Goal: Find specific page/section: Find specific page/section

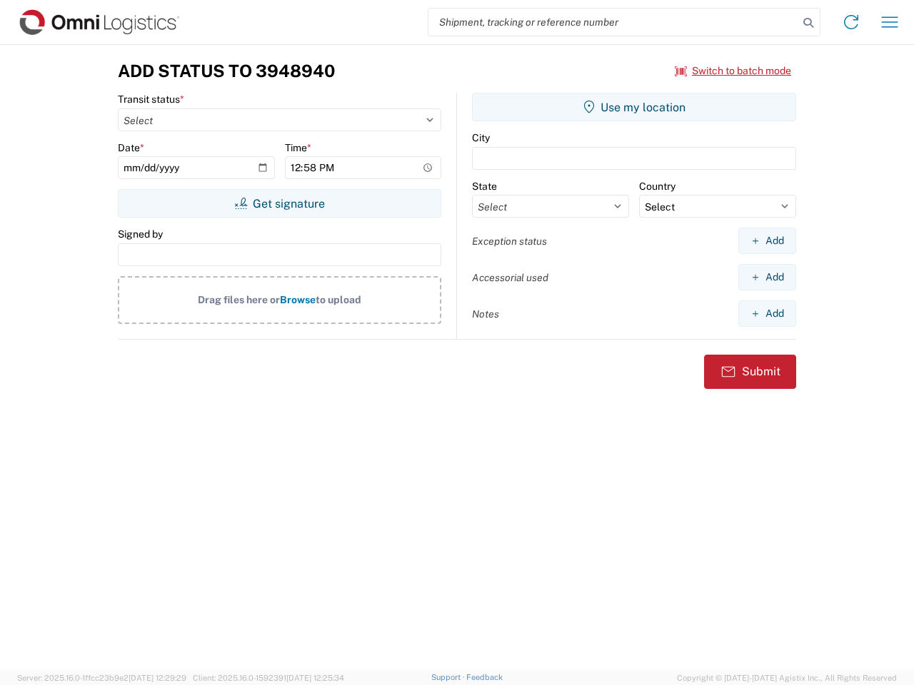
click at [613, 22] on input "search" at bounding box center [613, 22] width 370 height 27
click at [808, 23] on icon at bounding box center [808, 23] width 20 height 20
click at [851, 22] on icon at bounding box center [851, 22] width 23 height 23
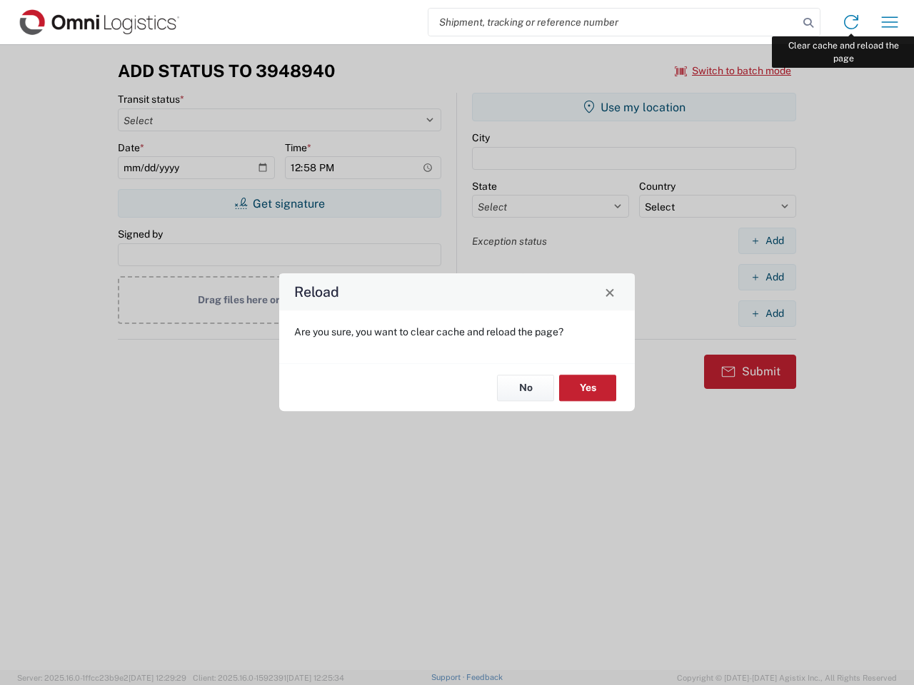
click at [890, 22] on div "Reload Are you sure, you want to clear cache and reload the page? No Yes" at bounding box center [457, 342] width 914 height 685
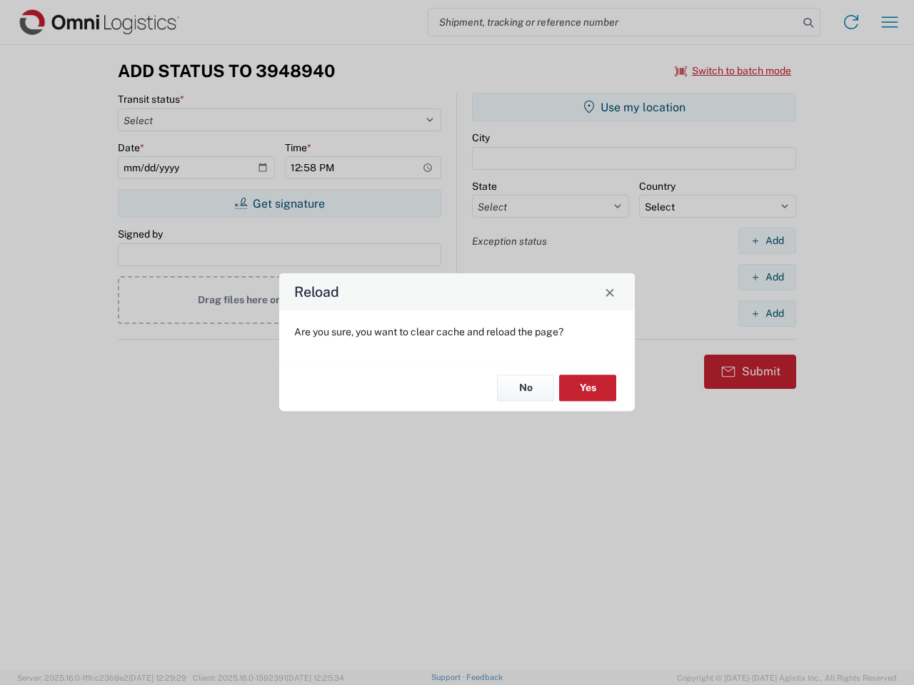
click at [733, 71] on div "Reload Are you sure, you want to clear cache and reload the page? No Yes" at bounding box center [457, 342] width 914 height 685
click at [279, 203] on div "Reload Are you sure, you want to clear cache and reload the page? No Yes" at bounding box center [457, 342] width 914 height 685
click at [634, 107] on div "Reload Are you sure, you want to clear cache and reload the page? No Yes" at bounding box center [457, 342] width 914 height 685
click at [767, 241] on div "Reload Are you sure, you want to clear cache and reload the page? No Yes" at bounding box center [457, 342] width 914 height 685
click at [767, 277] on div "Reload Are you sure, you want to clear cache and reload the page? No Yes" at bounding box center [457, 342] width 914 height 685
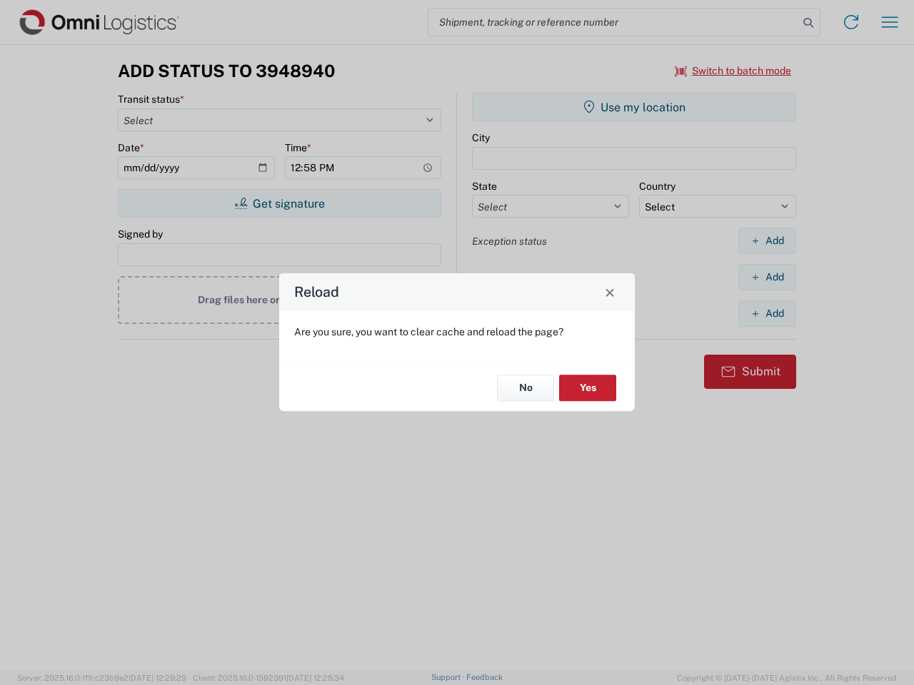
click at [767, 313] on div "Reload Are you sure, you want to clear cache and reload the page? No Yes" at bounding box center [457, 342] width 914 height 685
